Goal: Check status: Check status

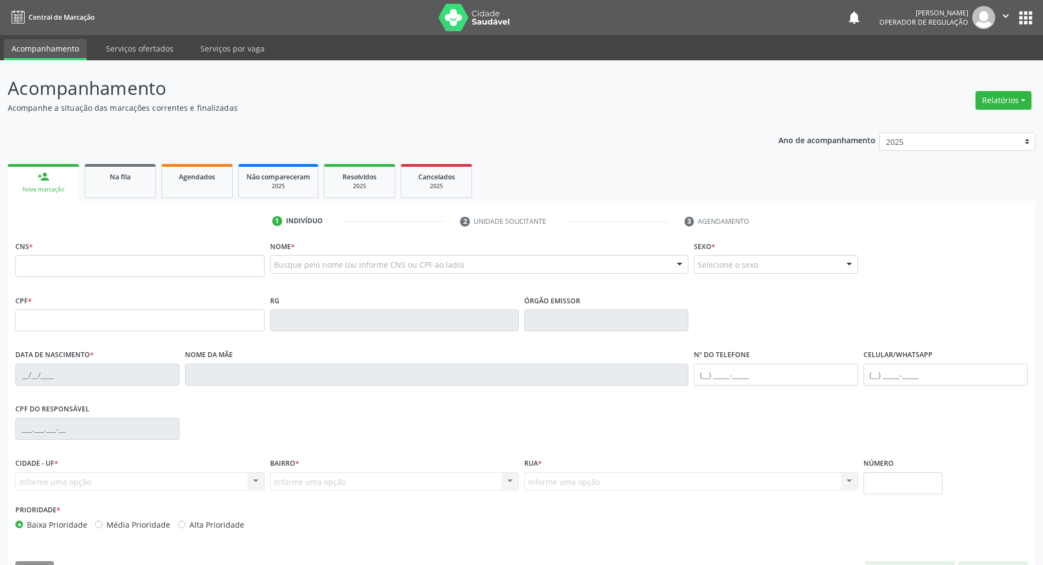
click at [124, 150] on div "Ano de acompanhamento 2025 2024 2023 2022 2021 person_add Nova marcação Na fila…" at bounding box center [521, 356] width 1027 height 463
click at [121, 181] on div "Na fila" at bounding box center [120, 177] width 55 height 12
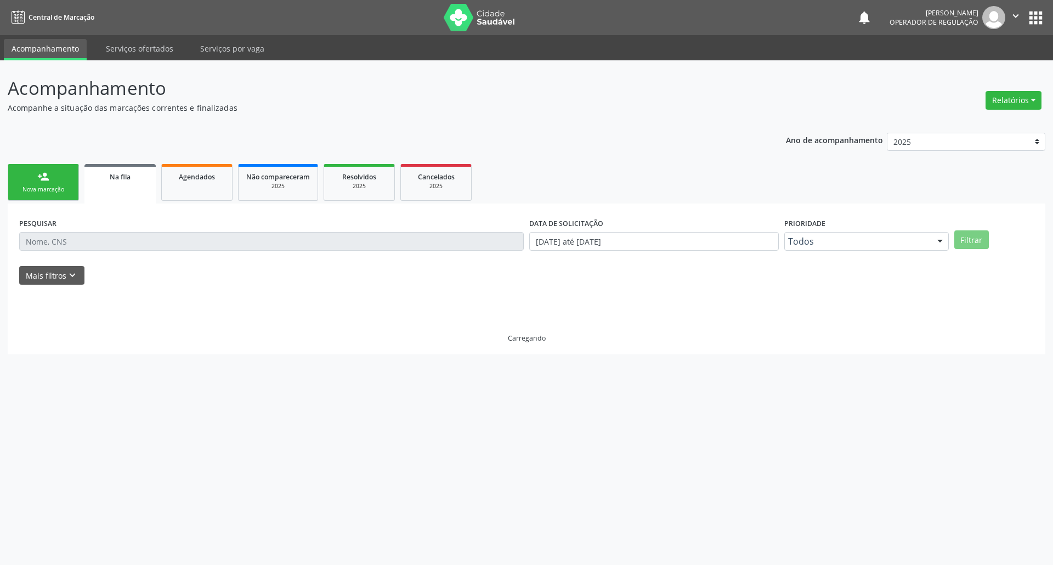
click at [120, 230] on div "PESQUISAR" at bounding box center [271, 236] width 510 height 43
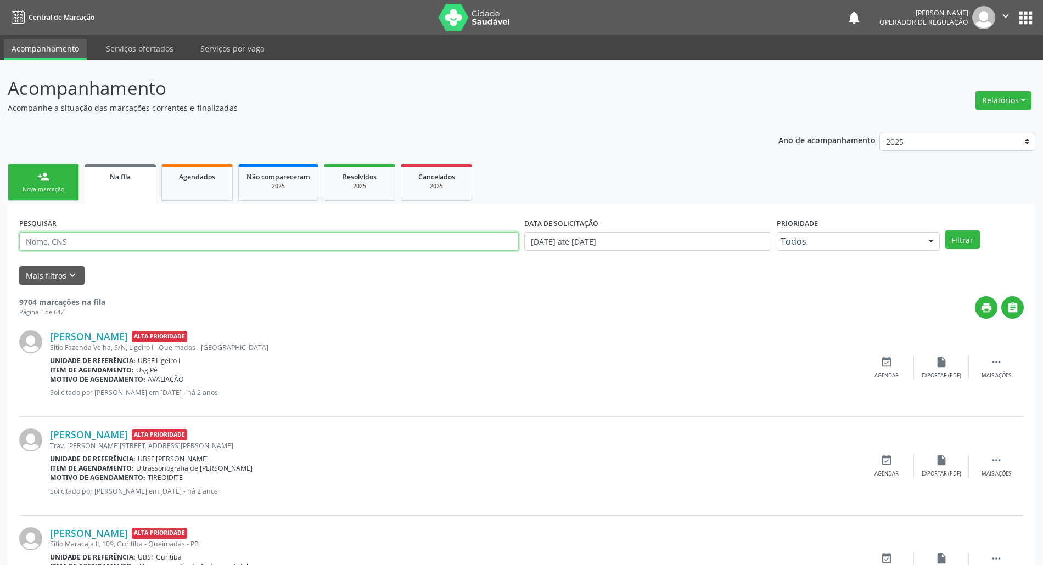
click at [123, 240] on input "text" at bounding box center [268, 241] width 499 height 19
paste input "700 5017 2677 3957"
type input "700 5017 2677 3957"
click at [945, 230] on button "Filtrar" at bounding box center [962, 239] width 35 height 19
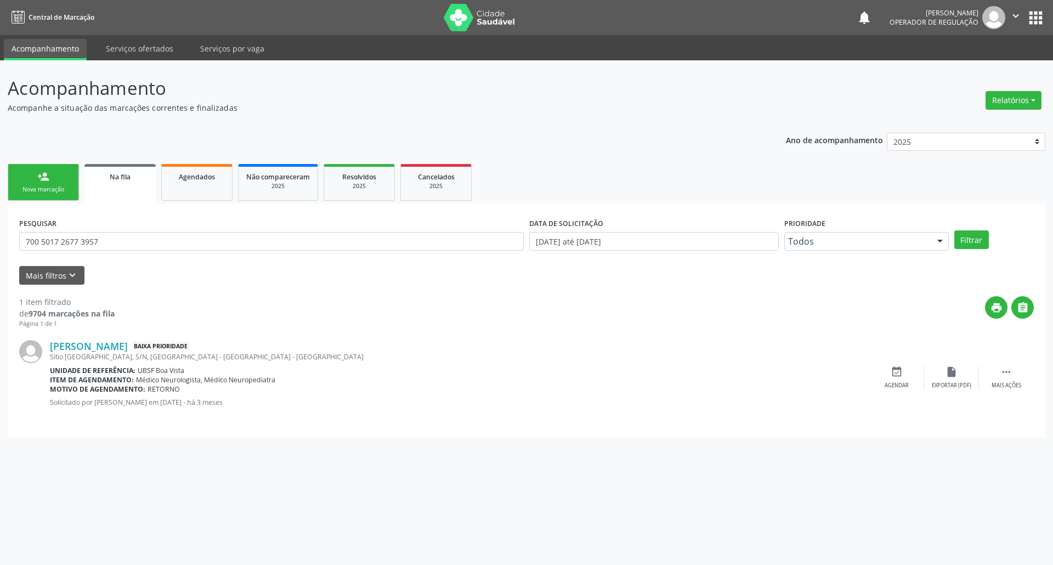
click at [161, 392] on span "RETORNO" at bounding box center [164, 389] width 32 height 9
drag, startPoint x: 262, startPoint y: 402, endPoint x: 284, endPoint y: 407, distance: 22.0
click at [284, 407] on p "Solicitado por [PERSON_NAME] em [DATE] - há 3 meses" at bounding box center [460, 402] width 820 height 9
click at [284, 409] on div "[PERSON_NAME] Baixa Prioridade [GEOGRAPHIC_DATA], S/N, [GEOGRAPHIC_DATA] - [GEO…" at bounding box center [460, 377] width 820 height 75
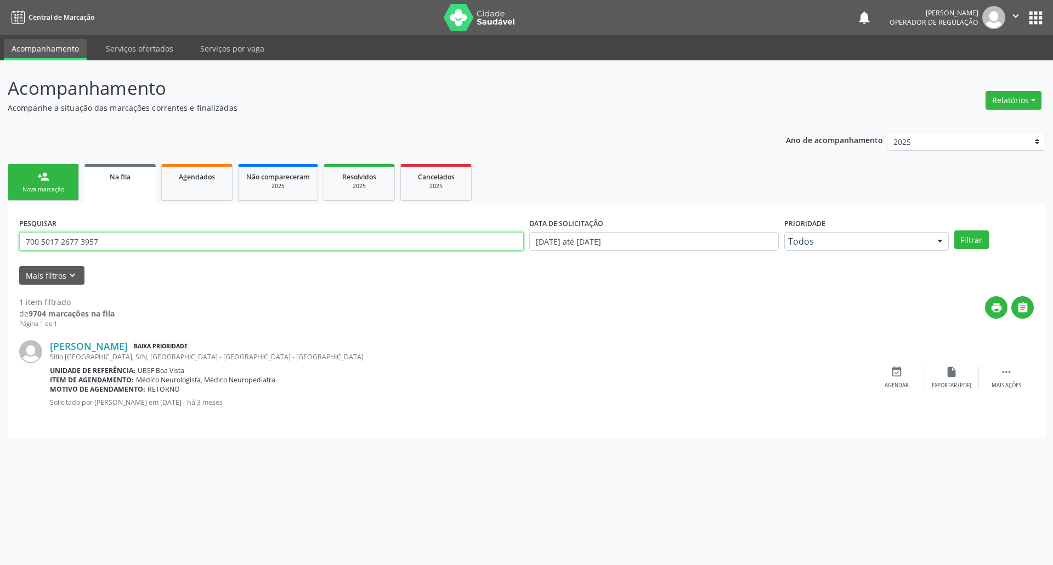
click at [185, 244] on input "700 5017 2677 3957" at bounding box center [271, 241] width 505 height 19
click at [202, 172] on span "Agendados" at bounding box center [197, 176] width 36 height 9
select select "8"
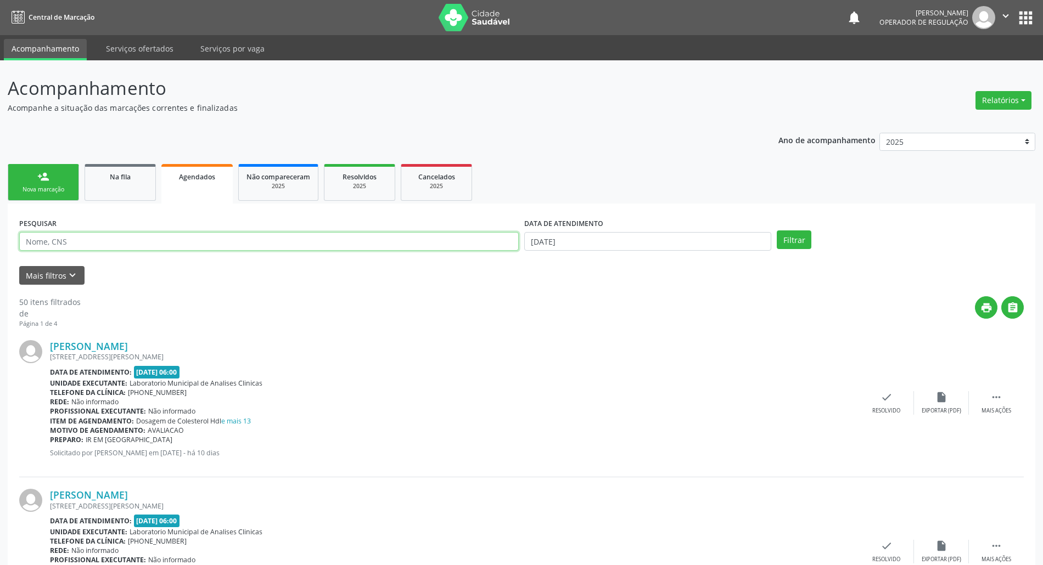
click at [177, 240] on input "text" at bounding box center [268, 241] width 499 height 19
paste input "700 5017 2677 3957"
type input "700 5017 2677 3957"
click at [651, 245] on input "[DATE]" at bounding box center [647, 241] width 247 height 19
click at [623, 303] on div "31 1 2 3 4 5 6 7 8 9 10 11 12 13 14 15 16 17 18 19 20 21 22 23 24 25 26 27 28 2…" at bounding box center [608, 352] width 169 height 132
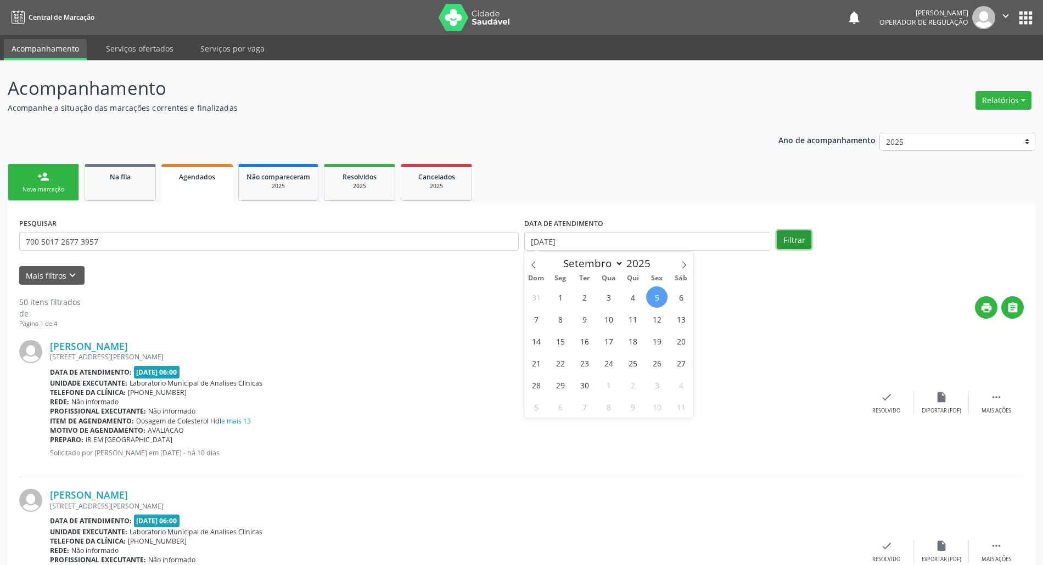
click at [790, 233] on button "Filtrar" at bounding box center [793, 239] width 35 height 19
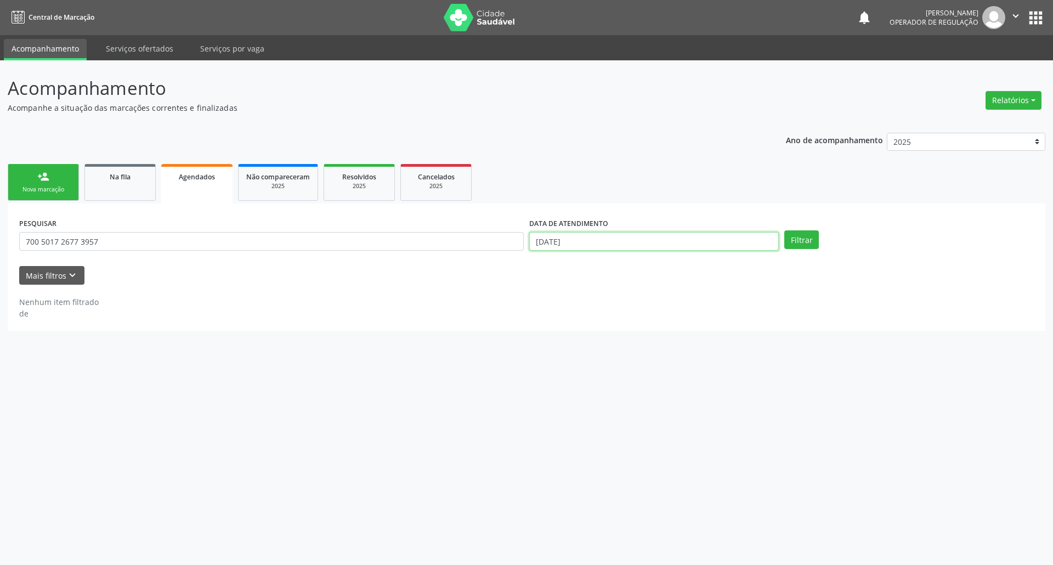
click at [615, 246] on input "[DATE]" at bounding box center [654, 241] width 250 height 19
click at [598, 306] on div "31 1 2 3 4 5 6 7 8 9 10 11 12 13 14 15 16 17 18 19 20 21 22 23 24 25 26 27 28 2…" at bounding box center [608, 352] width 169 height 132
click at [622, 304] on div "31 1 2 3 4 5 6 7 8 9 10 11 12 13 14 15 16 17 18 19 20 21 22 23 24 25 26 27 28 2…" at bounding box center [608, 352] width 169 height 132
drag, startPoint x: 605, startPoint y: 293, endPoint x: 722, endPoint y: 267, distance: 120.3
click at [606, 293] on span "3" at bounding box center [608, 296] width 21 height 21
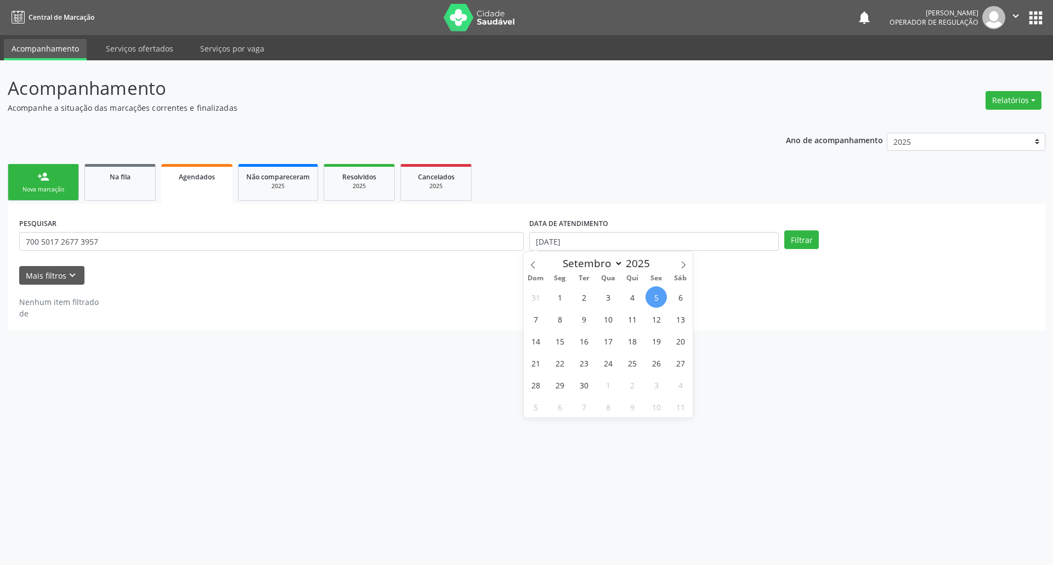
type input "[DATE]"
click at [782, 242] on div "Filtrar" at bounding box center [909, 239] width 255 height 19
click at [791, 242] on button "Filtrar" at bounding box center [802, 239] width 35 height 19
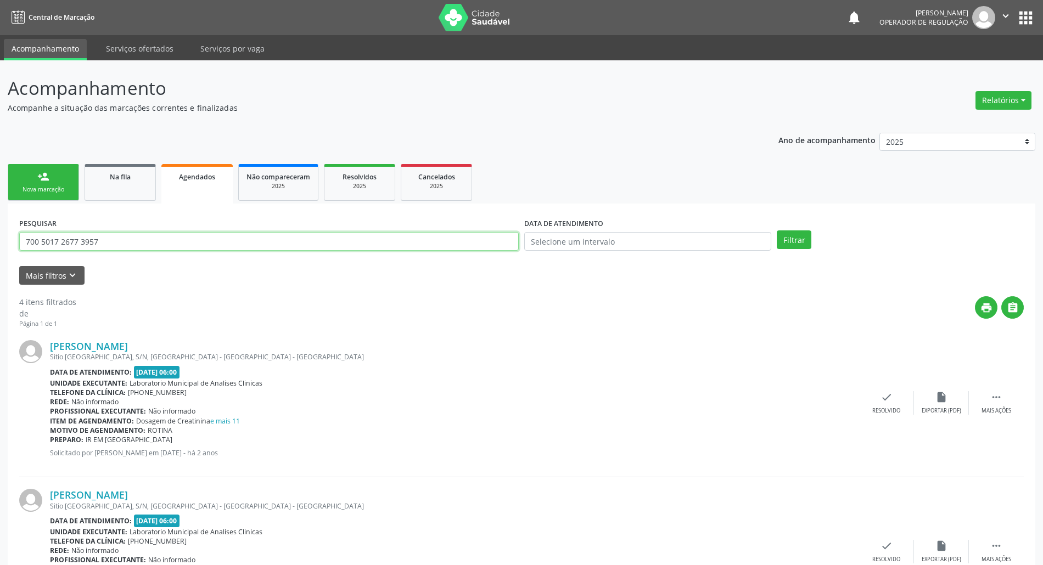
click at [170, 246] on input "700 5017 2677 3957" at bounding box center [268, 241] width 499 height 19
type input "[PERSON_NAME]"
click at [776, 230] on button "Filtrar" at bounding box center [793, 239] width 35 height 19
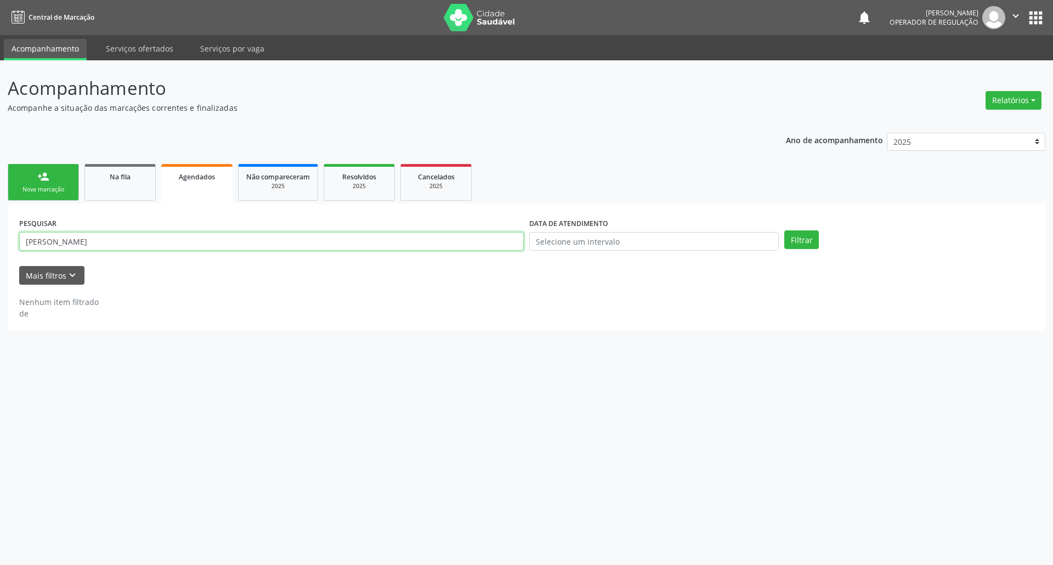
click at [407, 235] on input "[PERSON_NAME]" at bounding box center [271, 241] width 505 height 19
click at [408, 235] on input "[PERSON_NAME]" at bounding box center [271, 241] width 505 height 19
click at [141, 177] on div "Na fila" at bounding box center [120, 177] width 55 height 12
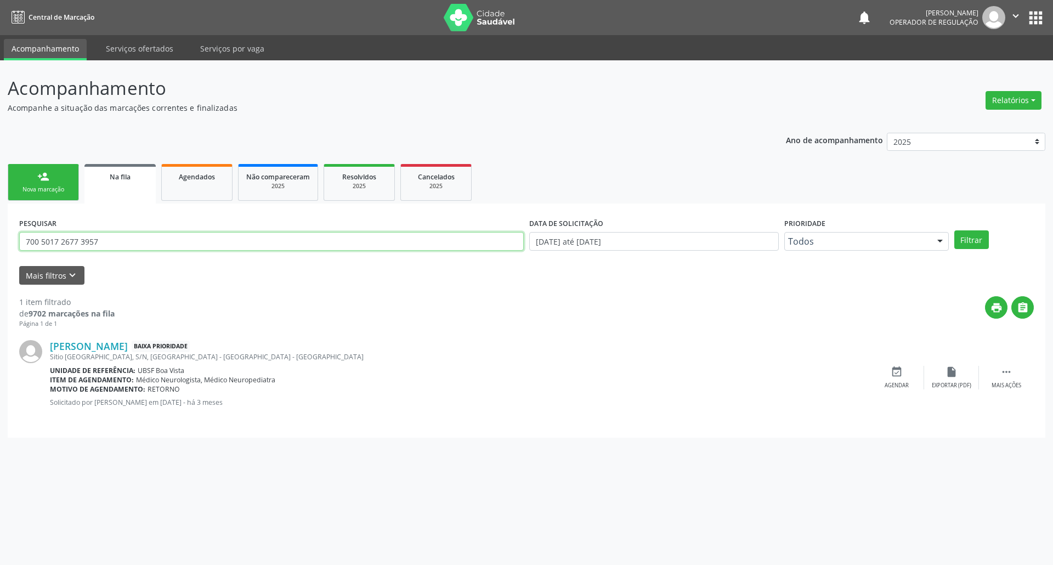
click at [229, 245] on input "700 5017 2677 3957" at bounding box center [271, 241] width 505 height 19
paste input "[PERSON_NAME]"
type input "[PERSON_NAME]"
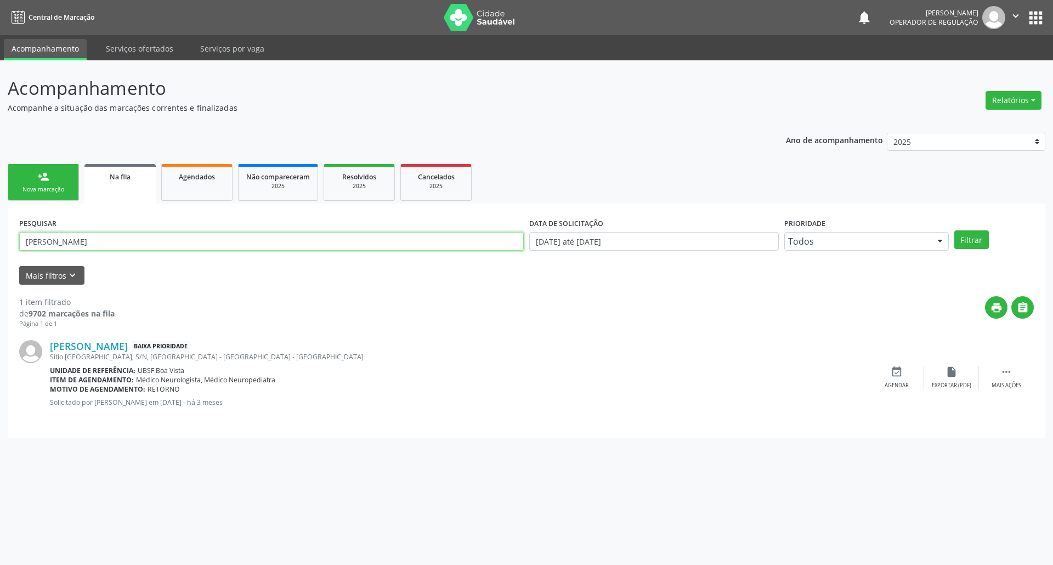
click at [955, 230] on button "Filtrar" at bounding box center [972, 239] width 35 height 19
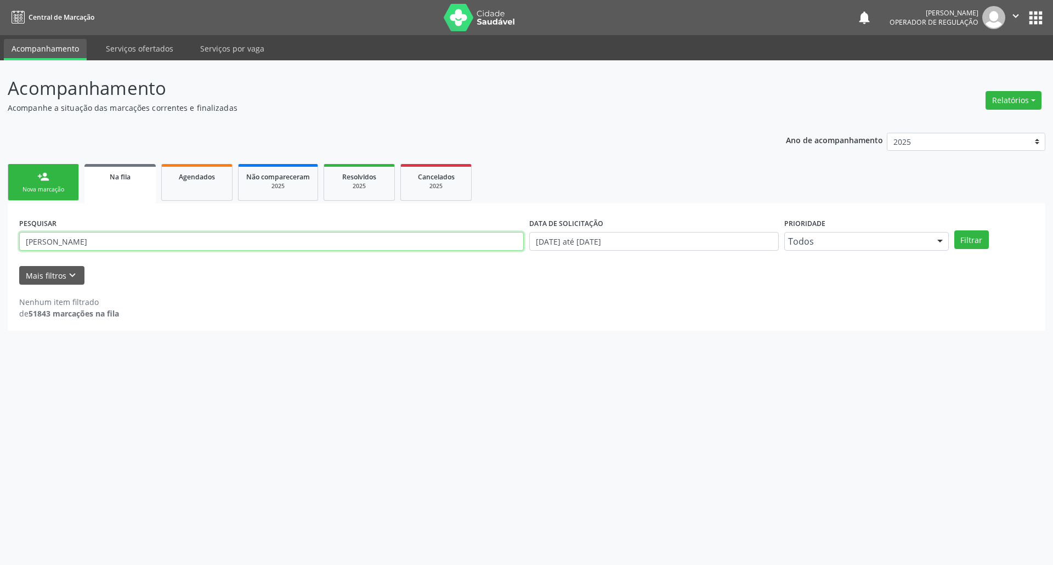
click at [229, 245] on input "[PERSON_NAME]" at bounding box center [271, 241] width 505 height 19
drag, startPoint x: 1043, startPoint y: 5, endPoint x: 1043, endPoint y: 12, distance: 6.6
click at [1043, 5] on nav "Central de Marcação notifications [PERSON_NAME] Operador de regulação  Configu…" at bounding box center [526, 17] width 1053 height 35
drag, startPoint x: 1043, startPoint y: 12, endPoint x: 1030, endPoint y: 24, distance: 17.5
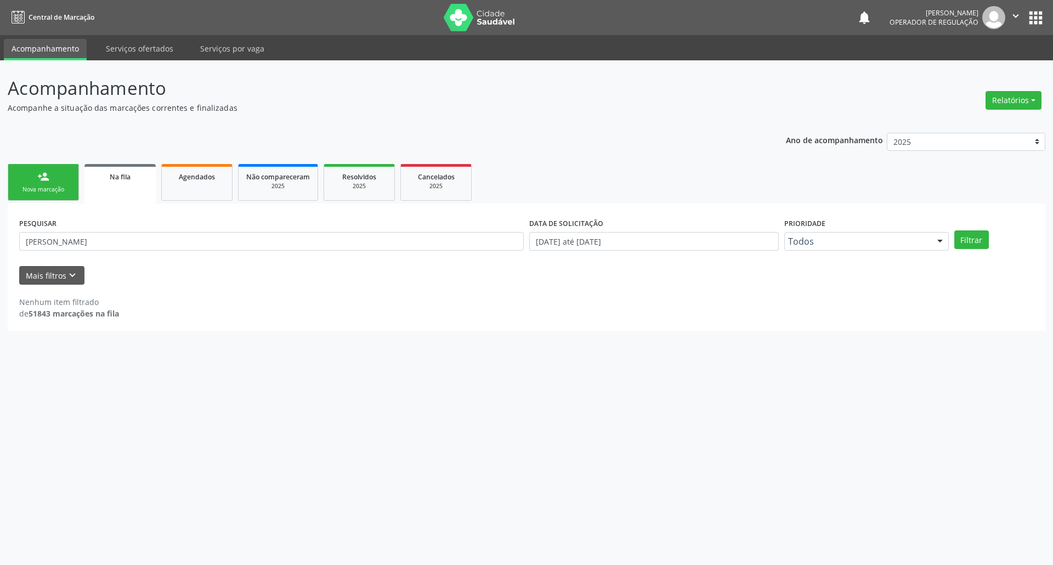
click at [1041, 12] on button "apps" at bounding box center [1036, 17] width 19 height 19
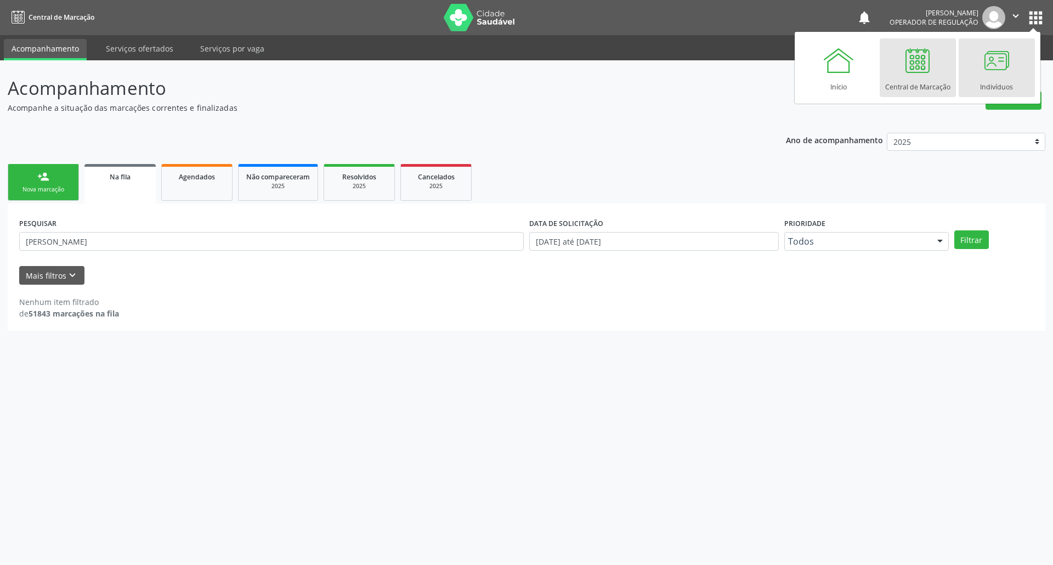
click at [981, 76] on div at bounding box center [997, 60] width 33 height 33
